Goal: Information Seeking & Learning: Learn about a topic

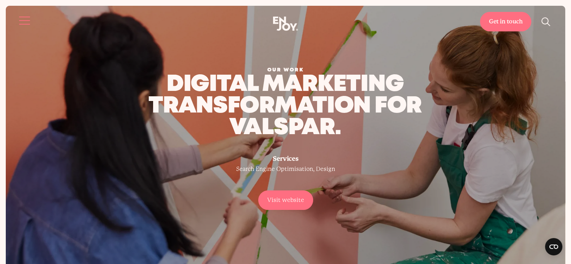
click at [20, 20] on button "Site navigation" at bounding box center [24, 20] width 15 height 15
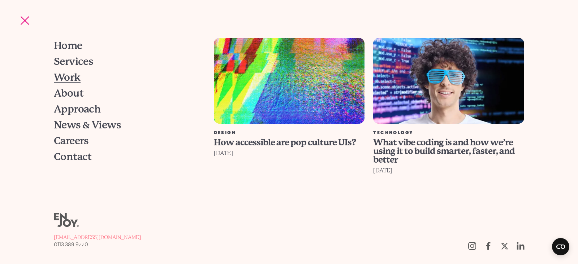
click at [72, 74] on span "Work" at bounding box center [67, 78] width 27 height 10
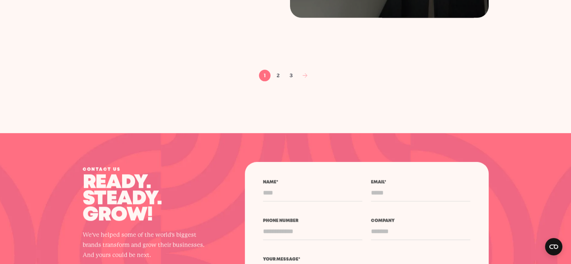
scroll to position [1257, 0]
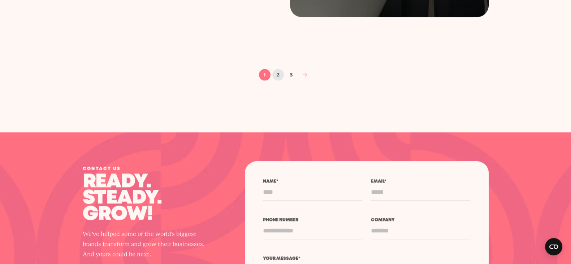
click at [275, 79] on link "2" at bounding box center [278, 75] width 12 height 12
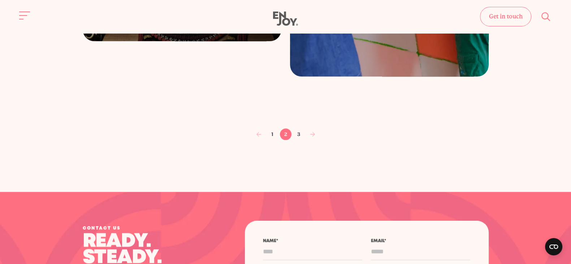
scroll to position [1187, 0]
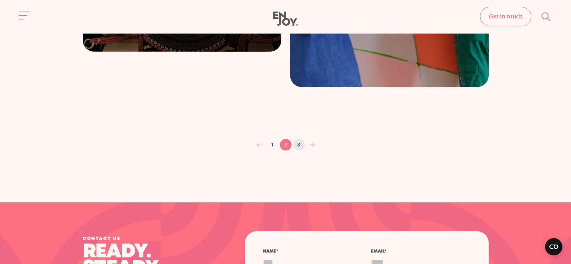
click at [298, 145] on link "3" at bounding box center [299, 145] width 12 height 12
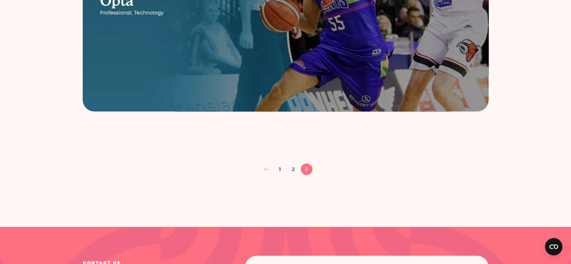
scroll to position [635, 0]
click at [291, 174] on link "2" at bounding box center [293, 170] width 12 height 12
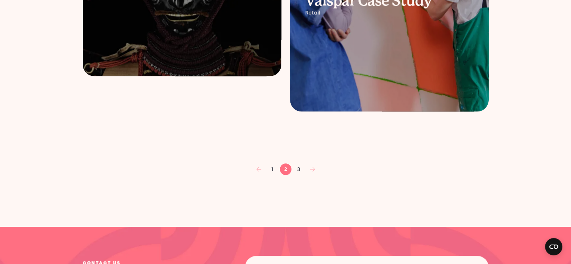
click at [291, 174] on div "1 2 3" at bounding box center [286, 170] width 38 height 12
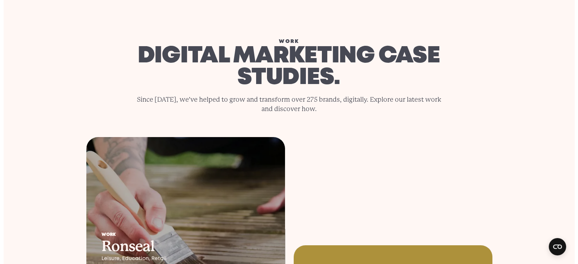
scroll to position [0, 0]
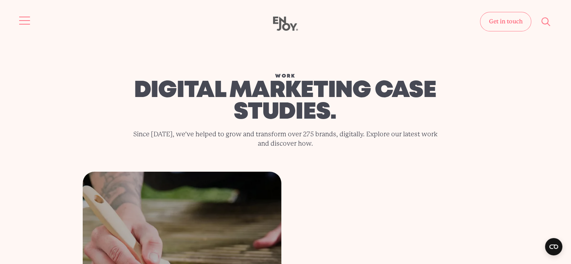
click at [22, 20] on button "Site navigation" at bounding box center [24, 20] width 15 height 15
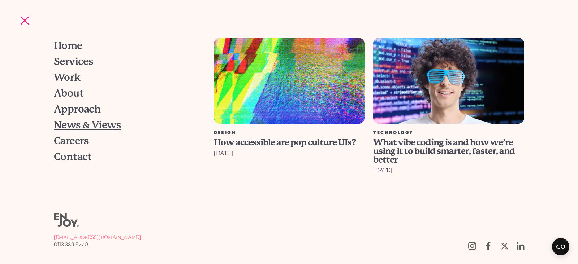
click at [73, 125] on span "News & Views" at bounding box center [87, 125] width 67 height 10
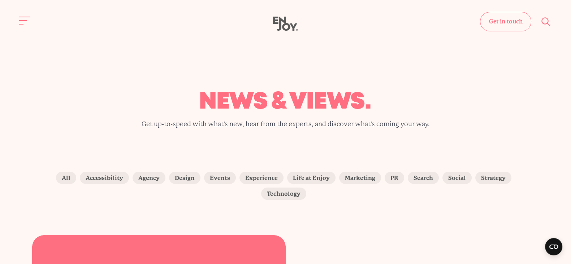
click at [550, 23] on icon "Site search" at bounding box center [546, 21] width 11 height 11
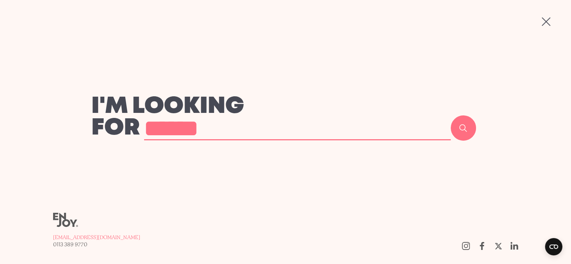
type input "******"
click at [451, 116] on button "Search" at bounding box center [463, 128] width 25 height 25
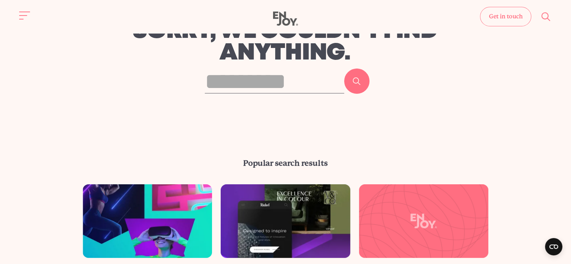
scroll to position [40, 0]
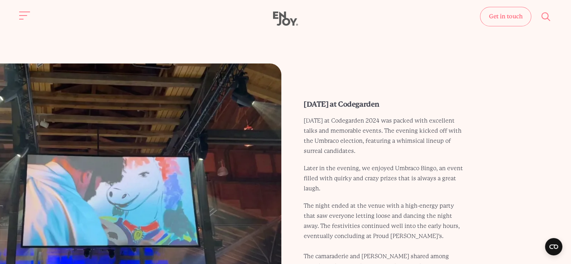
scroll to position [387, 0]
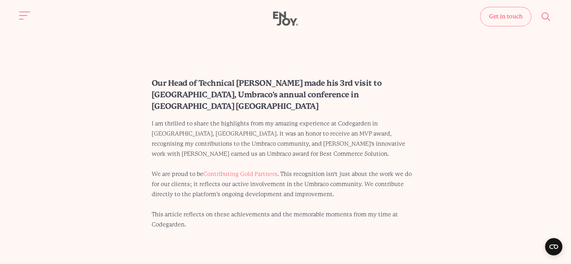
click at [264, 144] on p "I am thrilled to share the highlights from my amazing experience at Codegarden …" at bounding box center [286, 174] width 268 height 111
